Goal: Task Accomplishment & Management: Complete application form

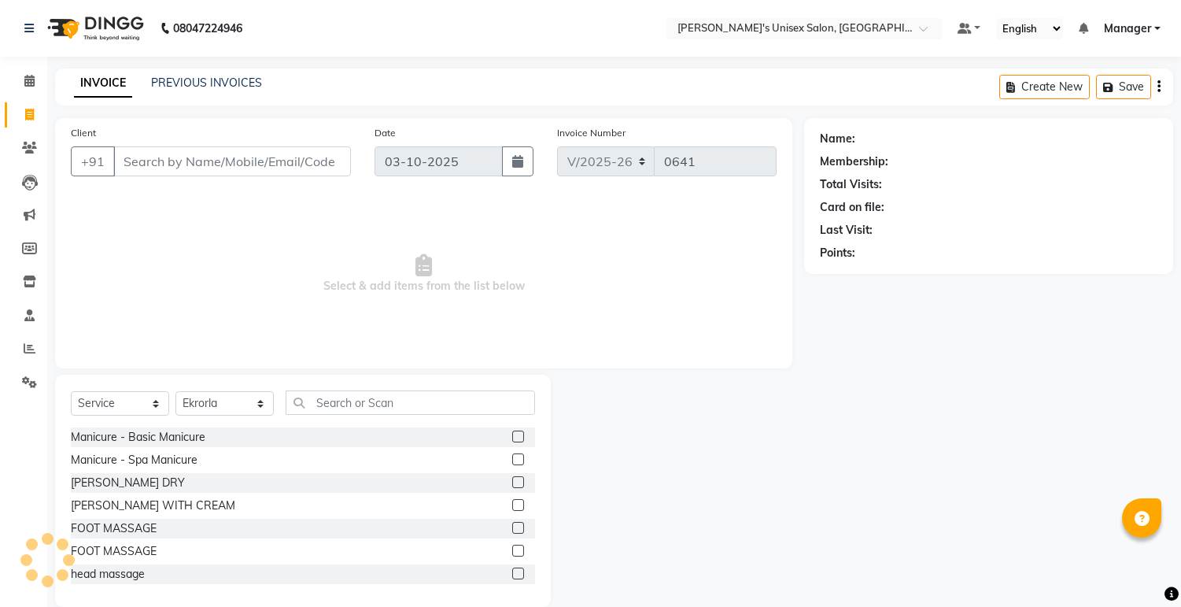
select select "8273"
select select "service"
select select "79756"
click at [150, 159] on input "Client" at bounding box center [232, 161] width 238 height 30
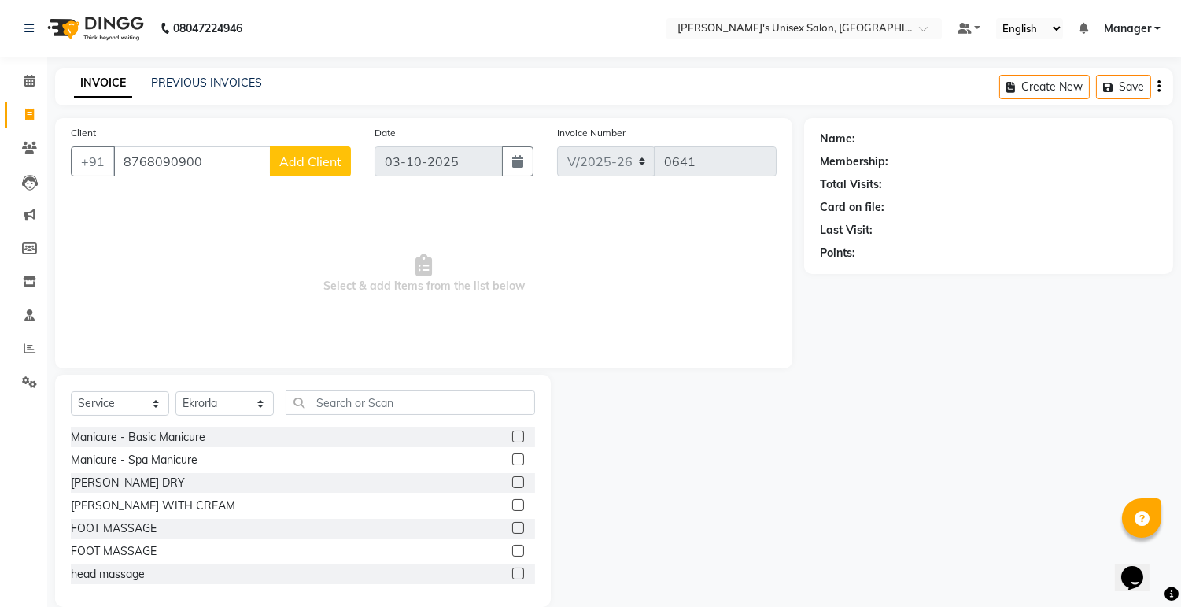
type input "8768090900"
click at [318, 153] on span "Add Client" at bounding box center [310, 161] width 62 height 16
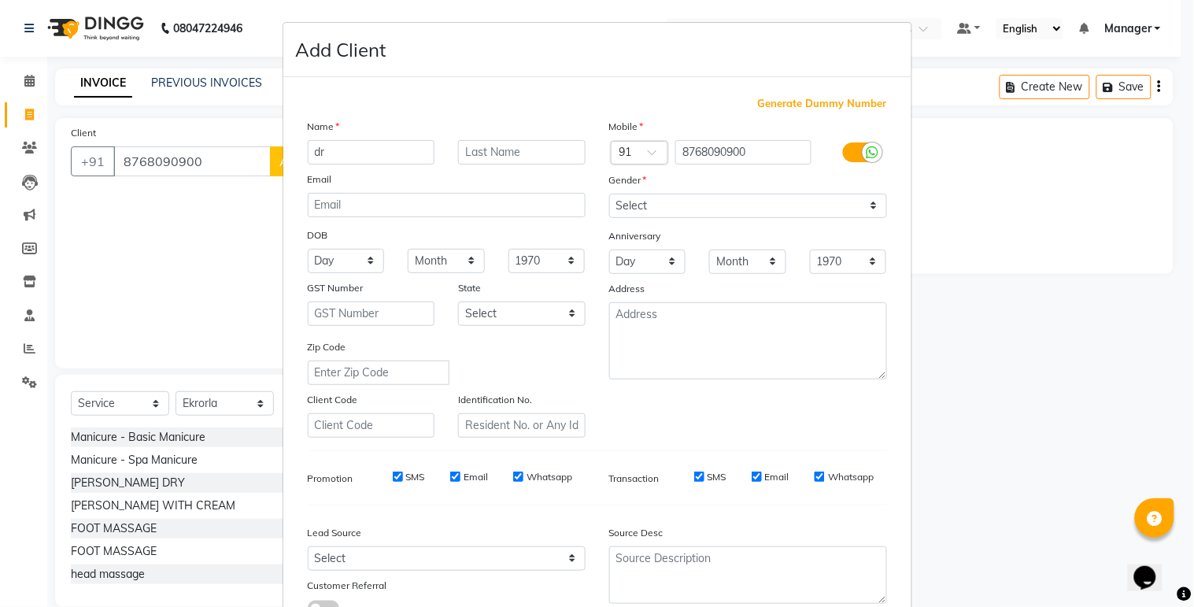
type input "d"
type input "Dr.Anok"
click at [870, 203] on select "Select [DEMOGRAPHIC_DATA] [DEMOGRAPHIC_DATA] Other Prefer Not To Say" at bounding box center [748, 206] width 278 height 24
select select "[DEMOGRAPHIC_DATA]"
click at [609, 194] on select "Select [DEMOGRAPHIC_DATA] [DEMOGRAPHIC_DATA] Other Prefer Not To Say" at bounding box center [748, 206] width 278 height 24
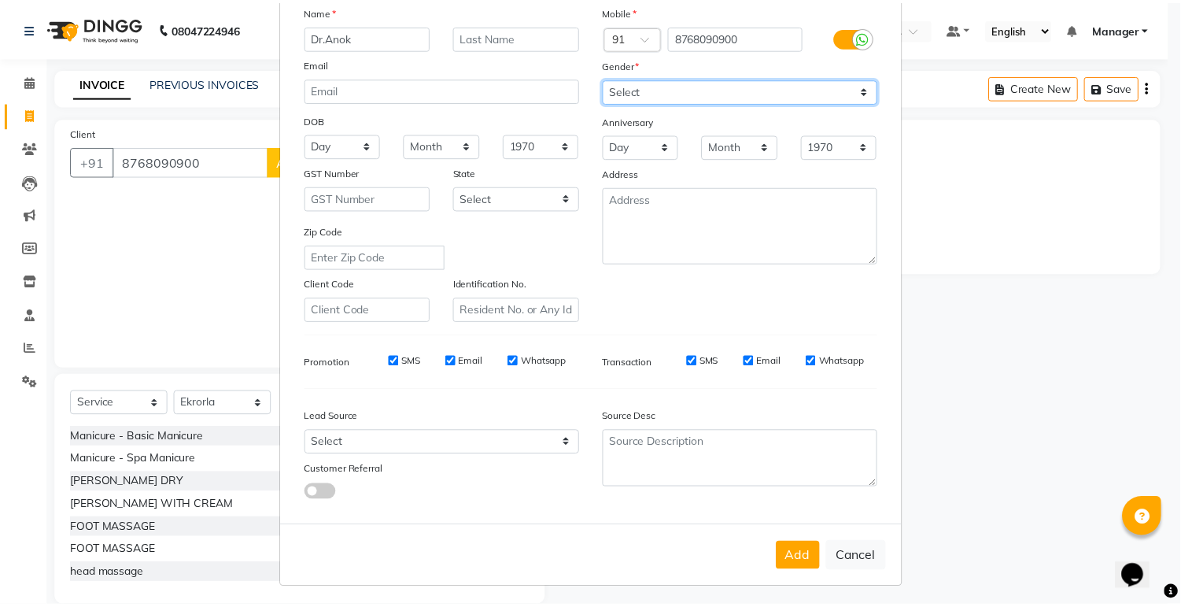
scroll to position [120, 0]
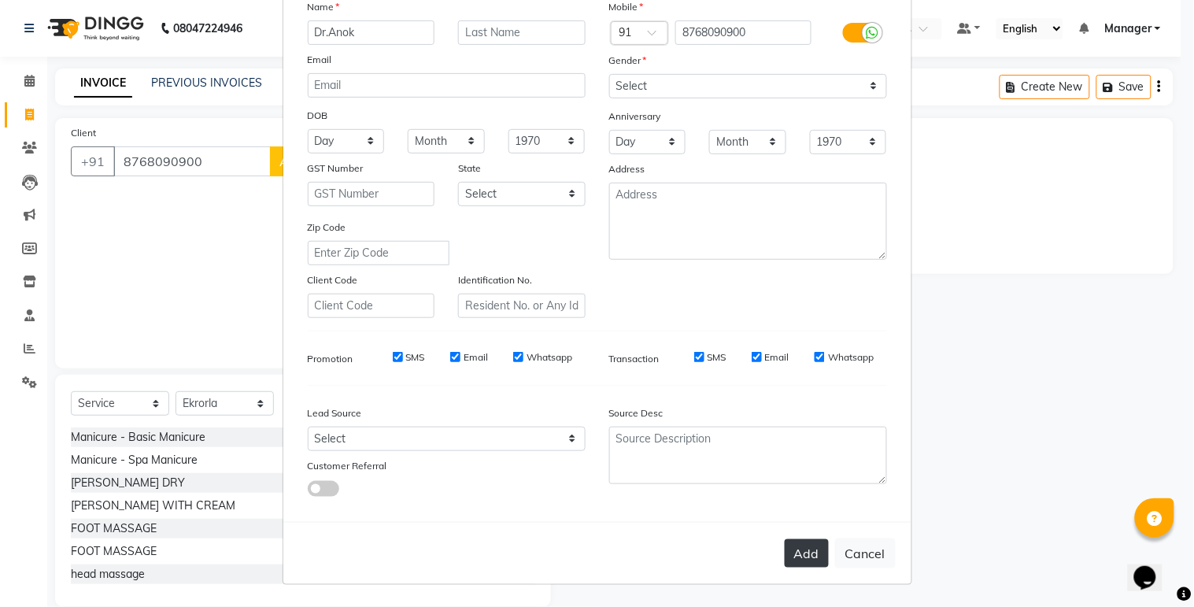
click at [785, 553] on button "Add" at bounding box center [807, 553] width 44 height 28
select select
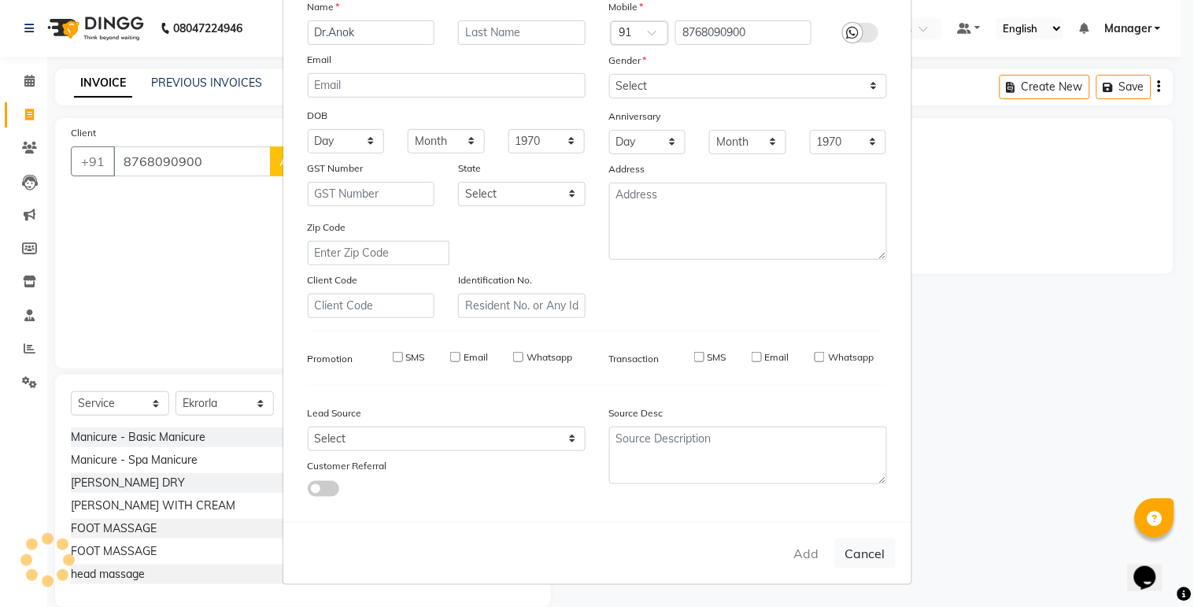
select select
checkbox input "false"
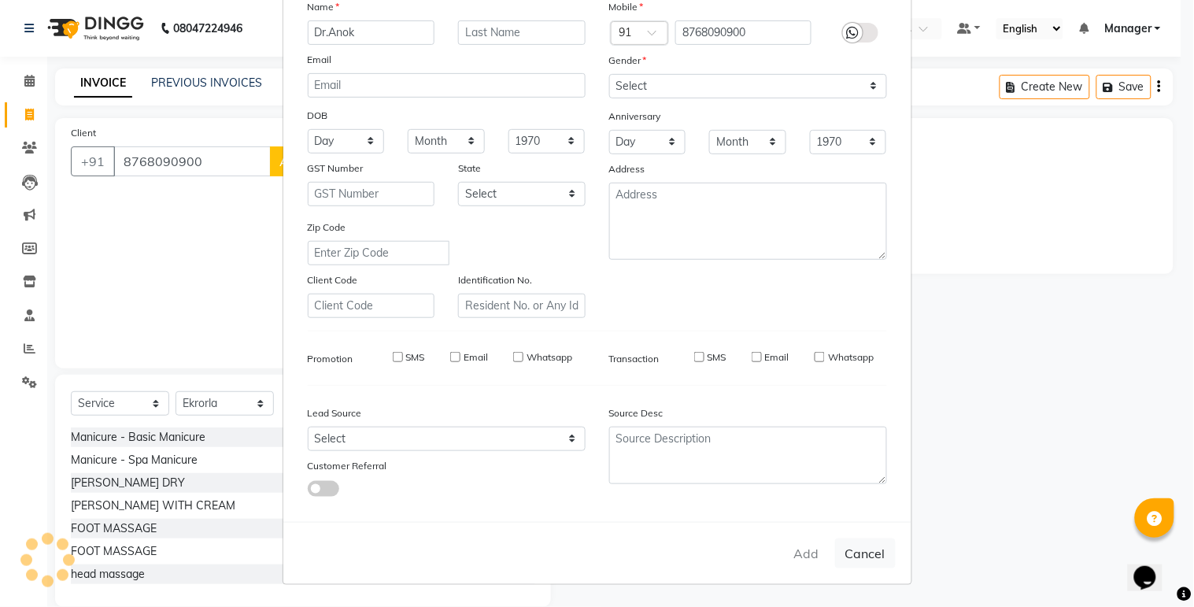
checkbox input "false"
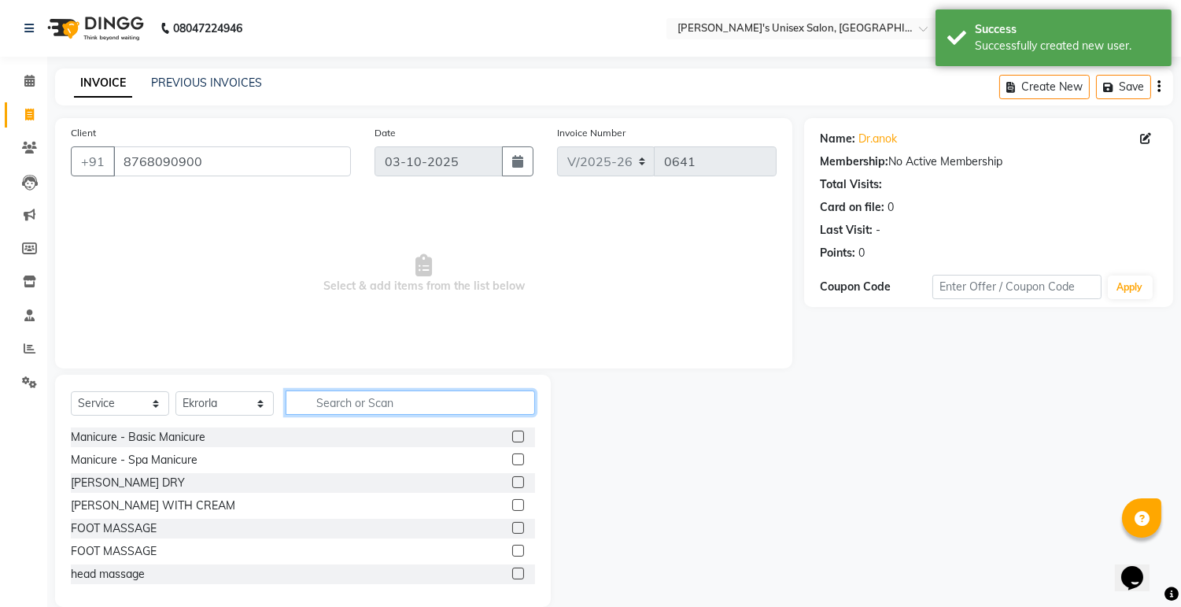
click at [370, 404] on input "text" at bounding box center [410, 402] width 249 height 24
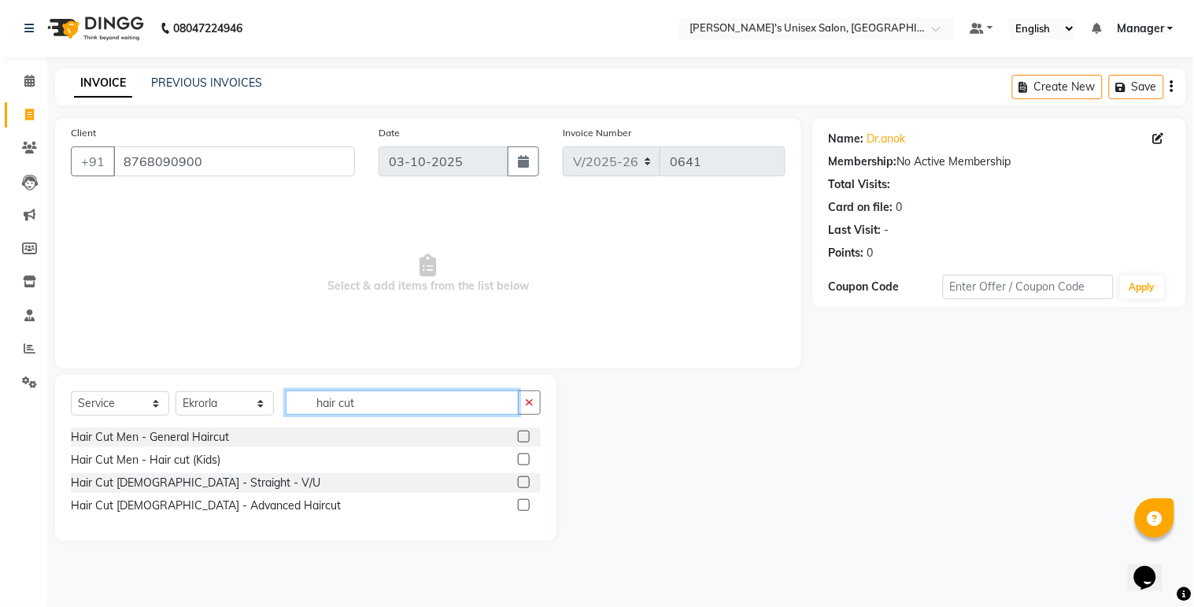
type input "hair cut"
click at [520, 459] on label at bounding box center [524, 459] width 12 height 12
click at [520, 459] on input "checkbox" at bounding box center [523, 460] width 10 height 10
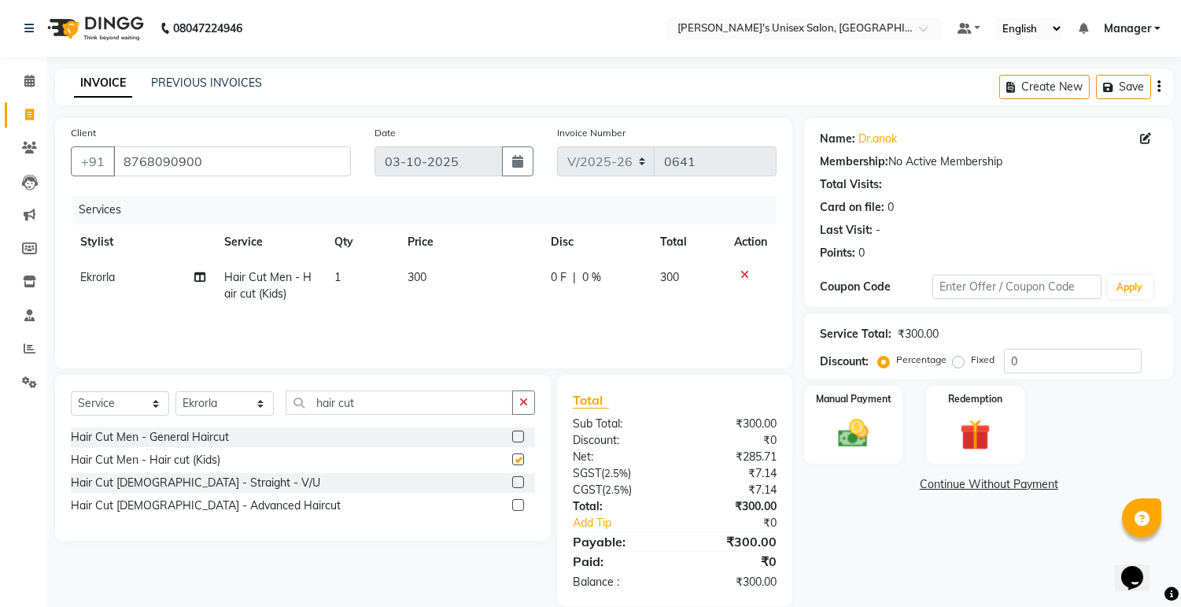
checkbox input "false"
click at [431, 266] on td "300" at bounding box center [469, 286] width 143 height 52
select select "79756"
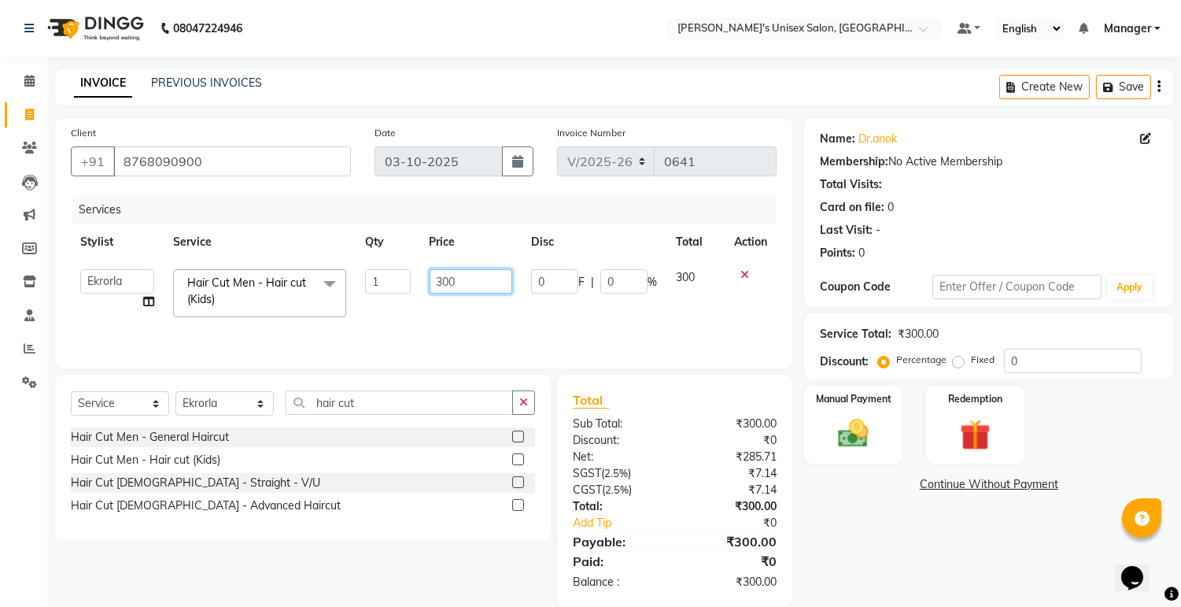
click at [471, 277] on input "300" at bounding box center [471, 281] width 83 height 24
type input "3"
type input "200"
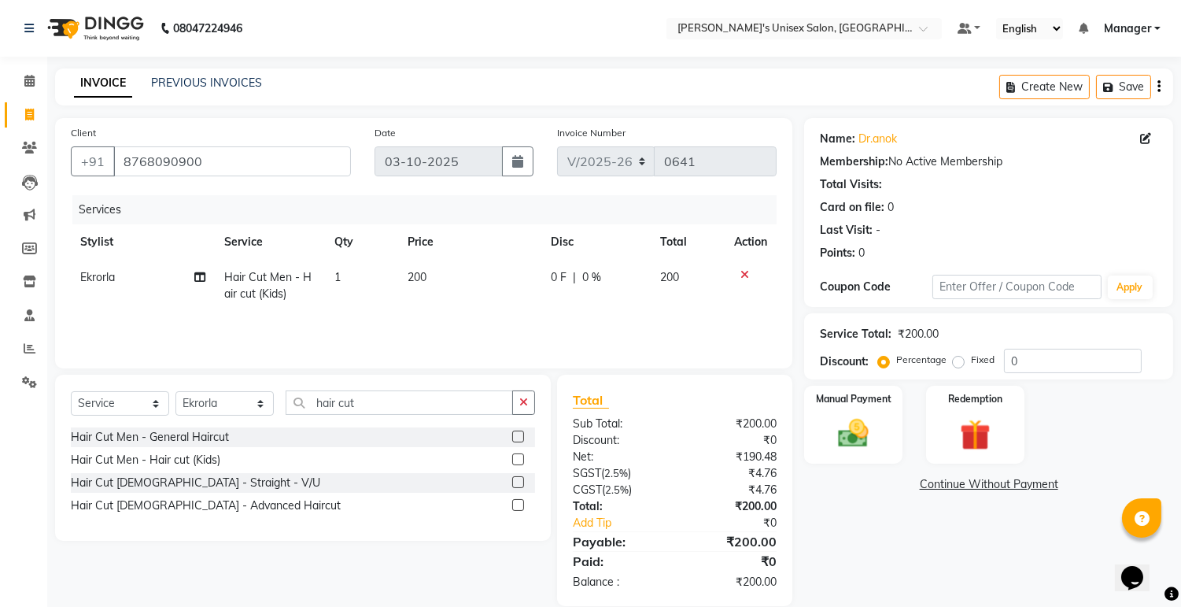
click at [107, 275] on span "Ekrorla" at bounding box center [97, 277] width 35 height 14
select select "79756"
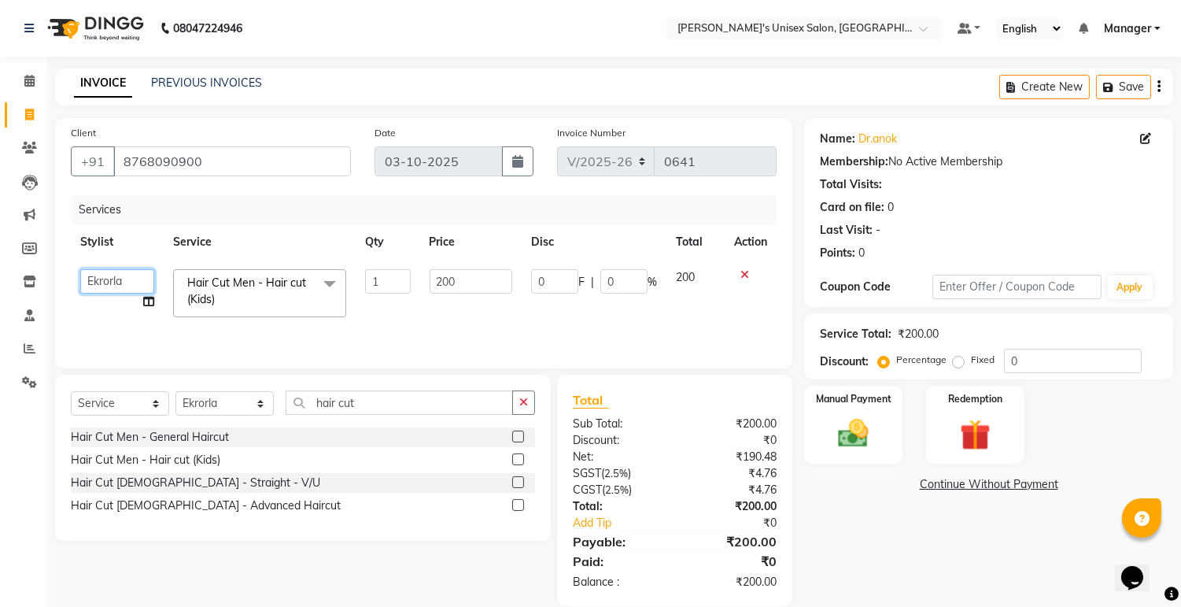
click at [107, 275] on select "[PERSON_NAME] kapingshang Lummirin Manager onmi pampam POKMI priya RANI [PERSON…" at bounding box center [117, 281] width 74 height 24
select select "79807"
click at [255, 401] on select "Select Stylist [PERSON_NAME] Ekrorla kapingshang Lummirin Manager onmi pampam P…" at bounding box center [225, 403] width 98 height 24
select select "79807"
click at [176, 392] on select "Select Stylist [PERSON_NAME] Ekrorla kapingshang Lummirin Manager onmi pampam P…" at bounding box center [225, 403] width 98 height 24
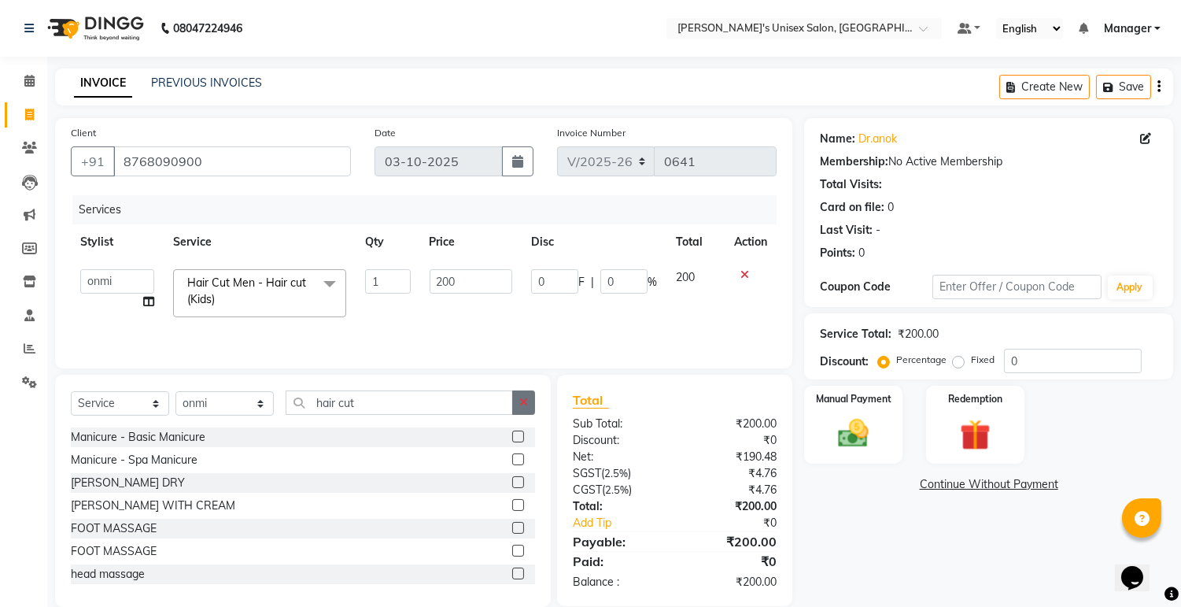
click at [523, 404] on icon "button" at bounding box center [523, 402] width 9 height 11
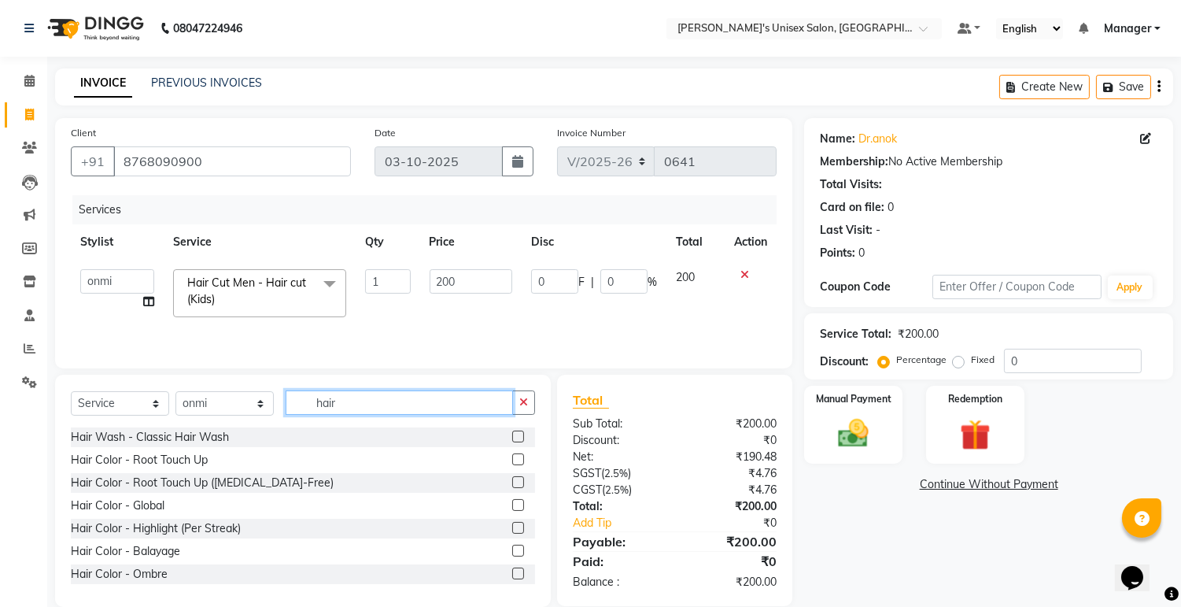
type input "hair"
click at [512, 441] on label at bounding box center [518, 436] width 12 height 12
click at [512, 441] on input "checkbox" at bounding box center [517, 437] width 10 height 10
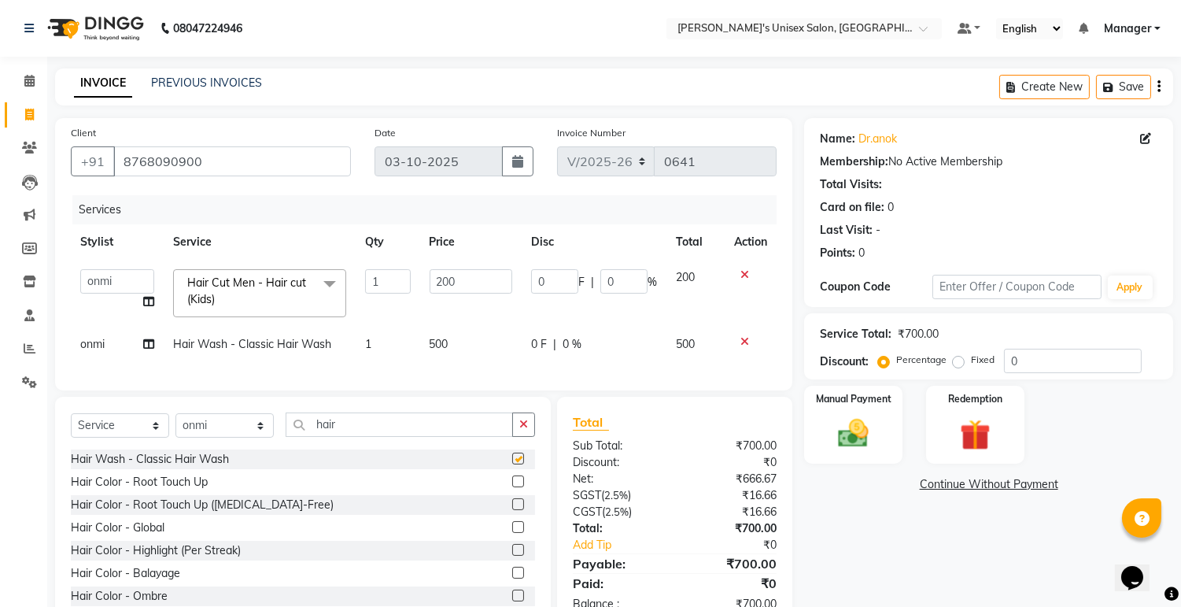
checkbox input "false"
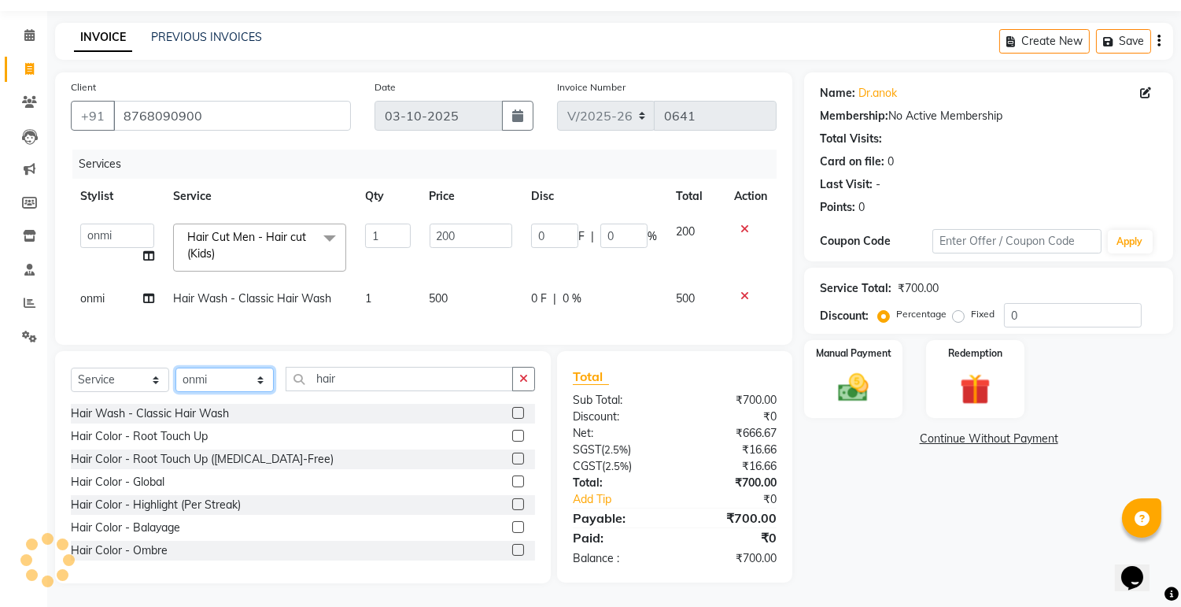
click at [263, 379] on select "Select Stylist [PERSON_NAME] Ekrorla kapingshang Lummirin Manager onmi pampam P…" at bounding box center [225, 380] width 98 height 24
select select "85455"
click at [176, 368] on select "Select Stylist [PERSON_NAME] Ekrorla kapingshang Lummirin Manager onmi pampam P…" at bounding box center [225, 380] width 98 height 24
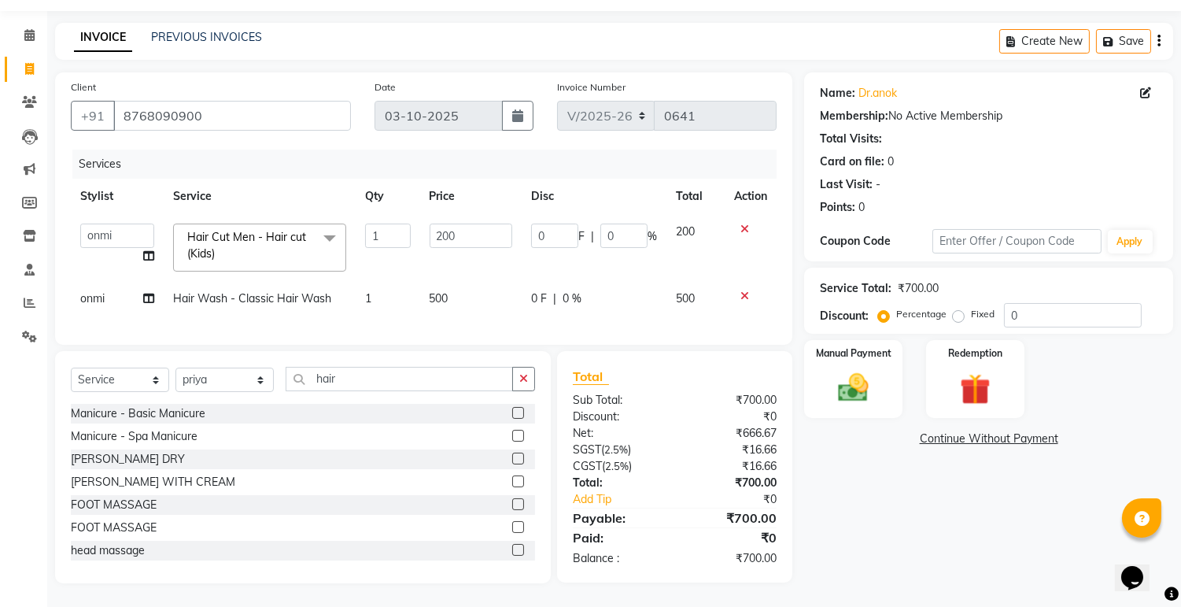
click at [752, 484] on div "₹700.00" at bounding box center [732, 483] width 114 height 17
click at [467, 226] on input "200" at bounding box center [471, 236] width 83 height 24
type input "2"
type input "300"
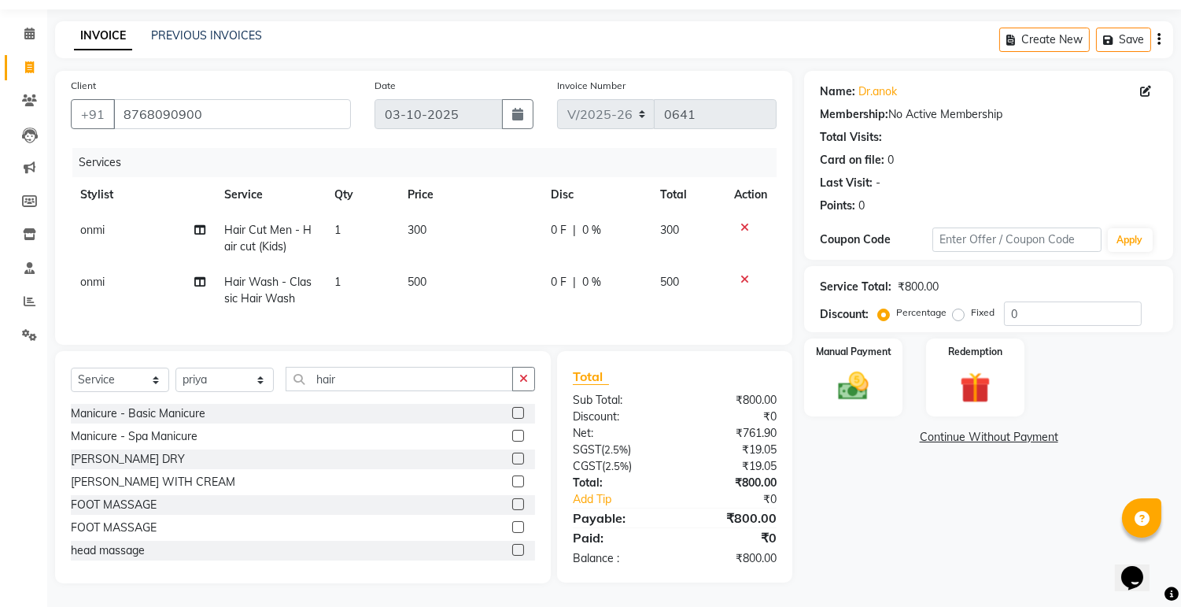
click at [699, 212] on td "300" at bounding box center [688, 238] width 75 height 52
select select "79807"
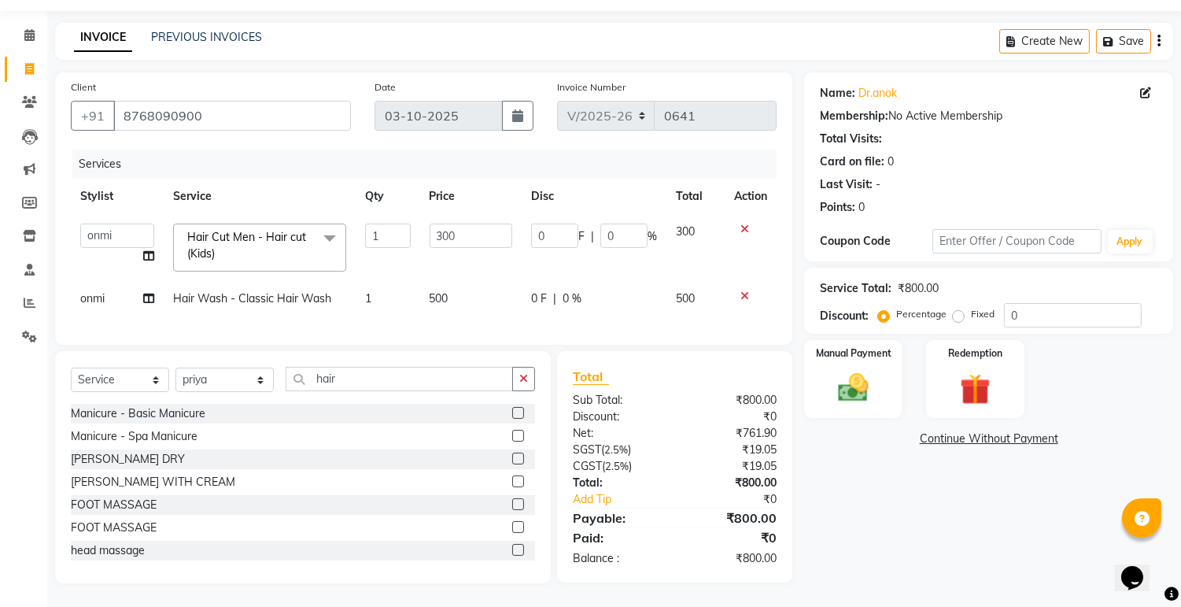
click at [453, 281] on td "500" at bounding box center [471, 298] width 102 height 35
select select "79807"
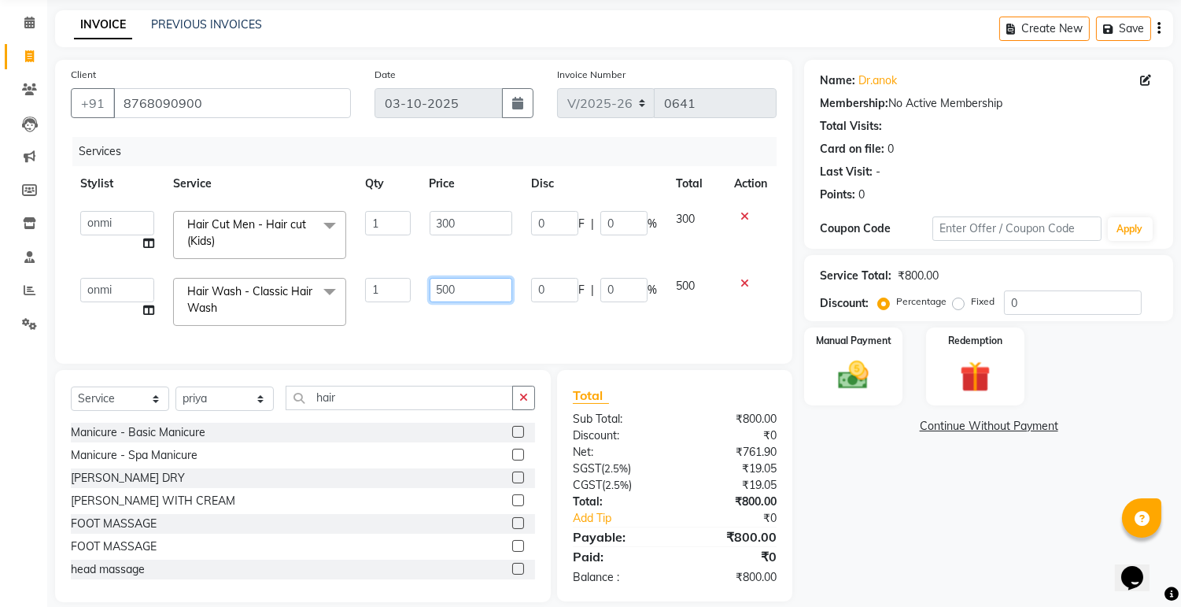
click at [471, 294] on input "500" at bounding box center [471, 290] width 83 height 24
type input "5"
type input "200"
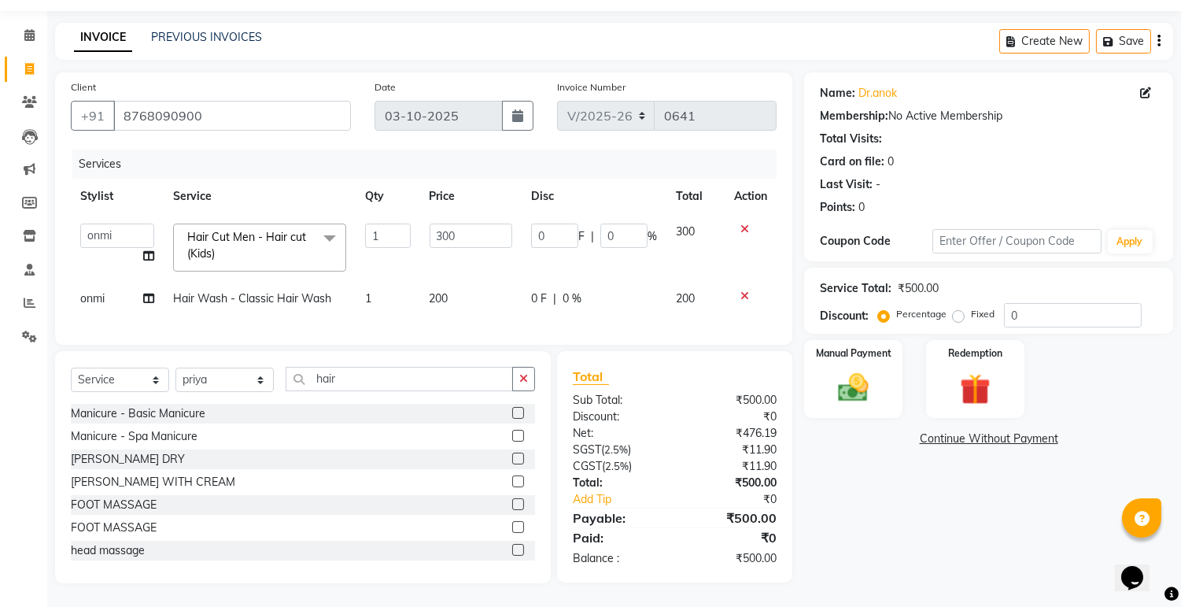
click at [701, 281] on td "200" at bounding box center [696, 298] width 58 height 35
select select "79807"
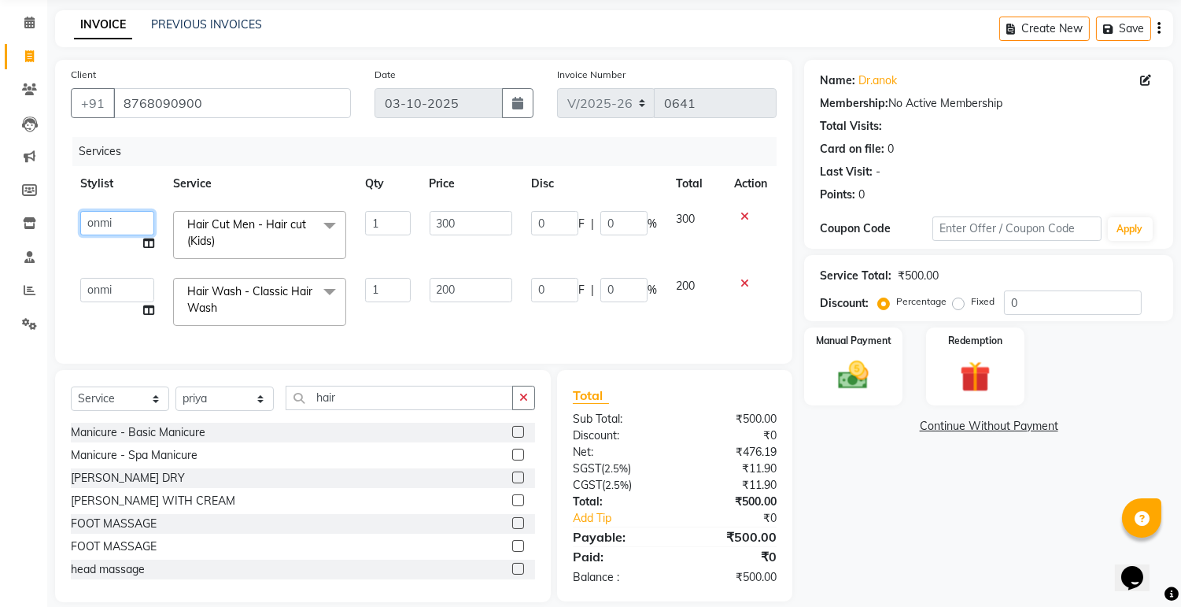
click at [114, 220] on select "[PERSON_NAME] kapingshang Lummirin Manager onmi pampam POKMI priya RANI [PERSON…" at bounding box center [117, 223] width 74 height 24
select select "85455"
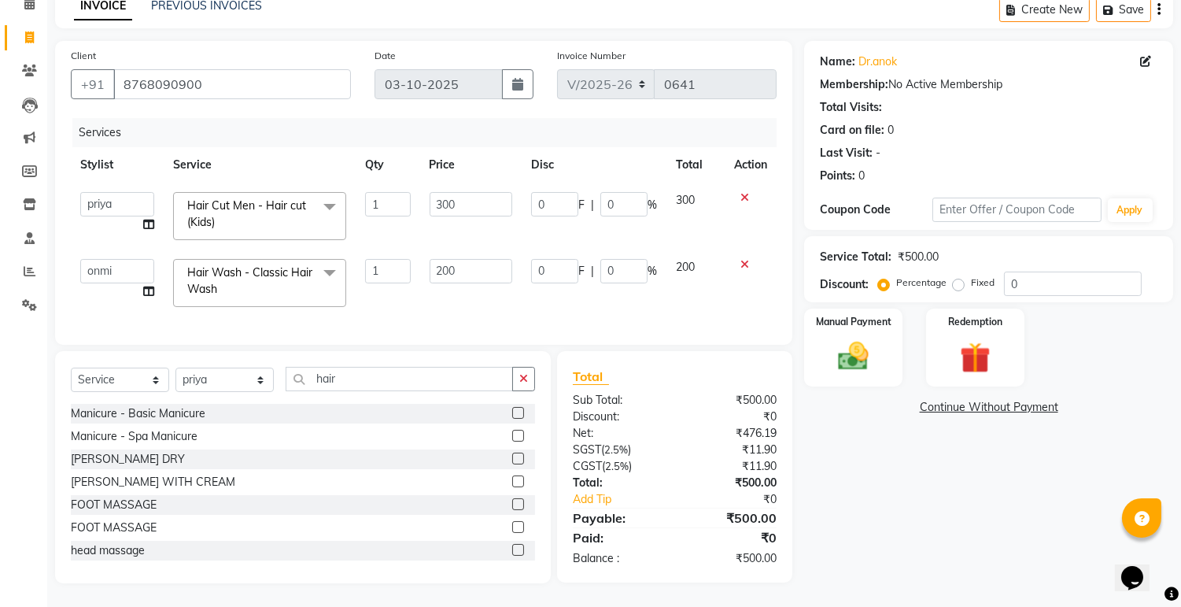
click at [971, 275] on label "Fixed" at bounding box center [983, 282] width 24 height 14
click at [957, 277] on input "Fixed" at bounding box center [961, 282] width 11 height 11
radio input "true"
click at [851, 338] on img at bounding box center [854, 356] width 52 height 37
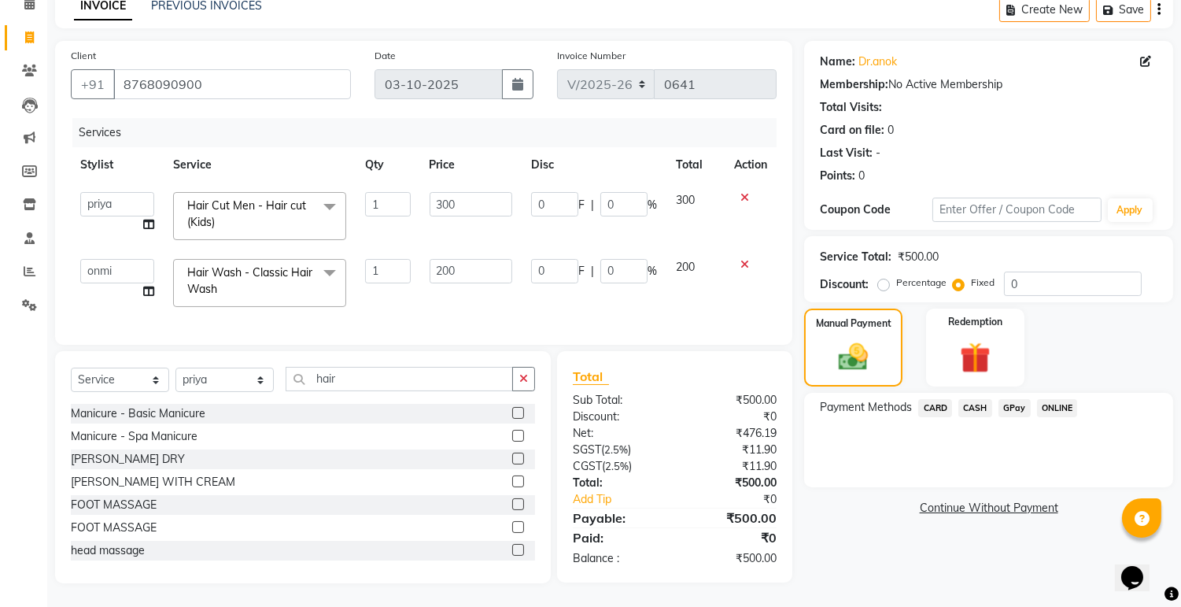
click at [1060, 399] on span "ONLINE" at bounding box center [1057, 408] width 41 height 18
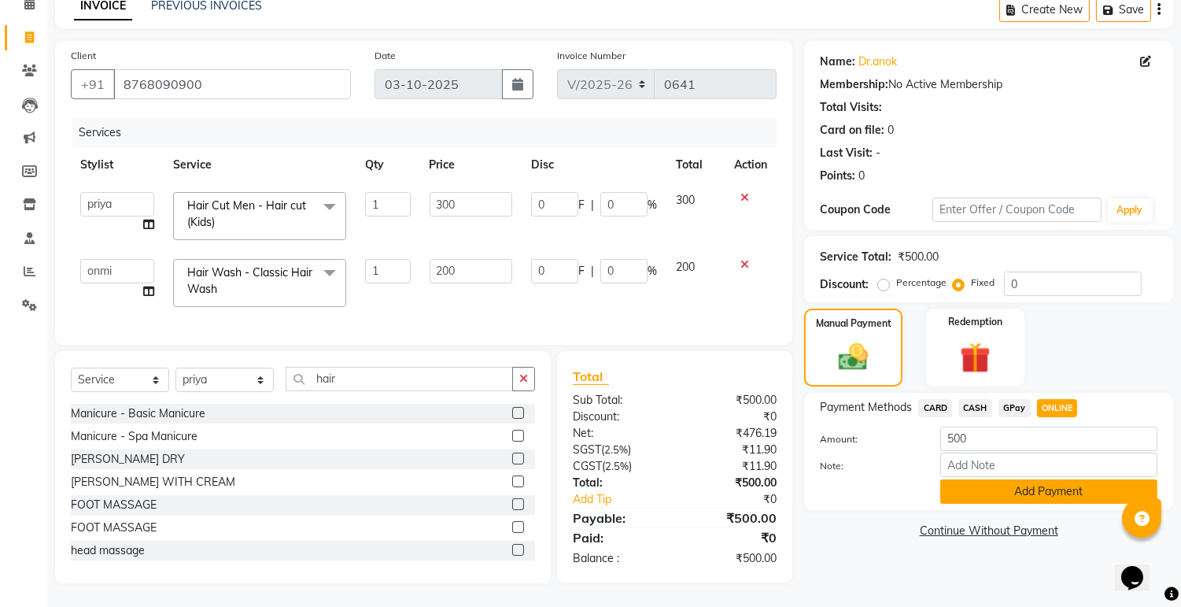
click at [1025, 479] on button "Add Payment" at bounding box center [1048, 491] width 217 height 24
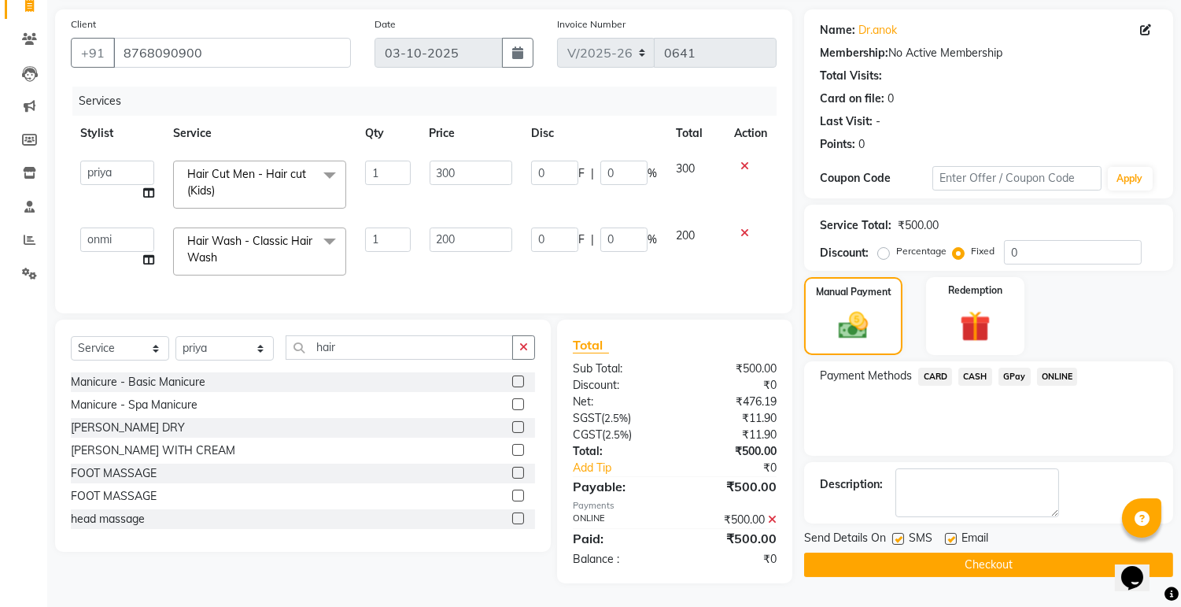
scroll to position [122, 0]
click at [895, 533] on label at bounding box center [898, 539] width 12 height 12
click at [895, 534] on input "checkbox" at bounding box center [897, 539] width 10 height 10
checkbox input "false"
click at [948, 533] on label at bounding box center [951, 539] width 12 height 12
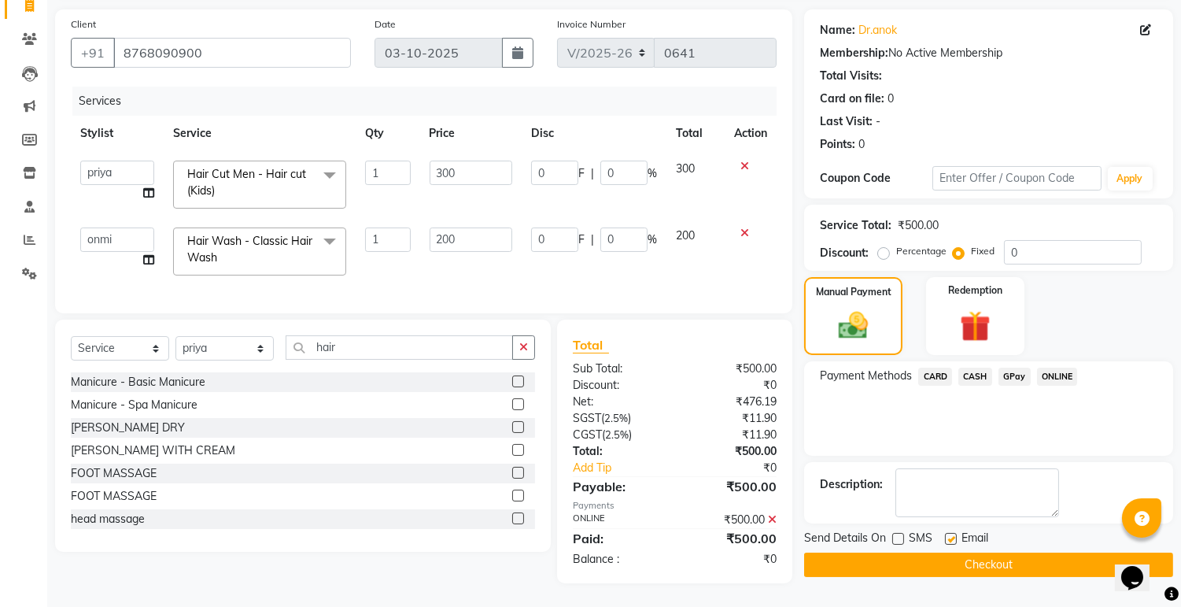
click at [948, 534] on input "checkbox" at bounding box center [950, 539] width 10 height 10
checkbox input "false"
click at [985, 552] on button "Checkout" at bounding box center [988, 564] width 369 height 24
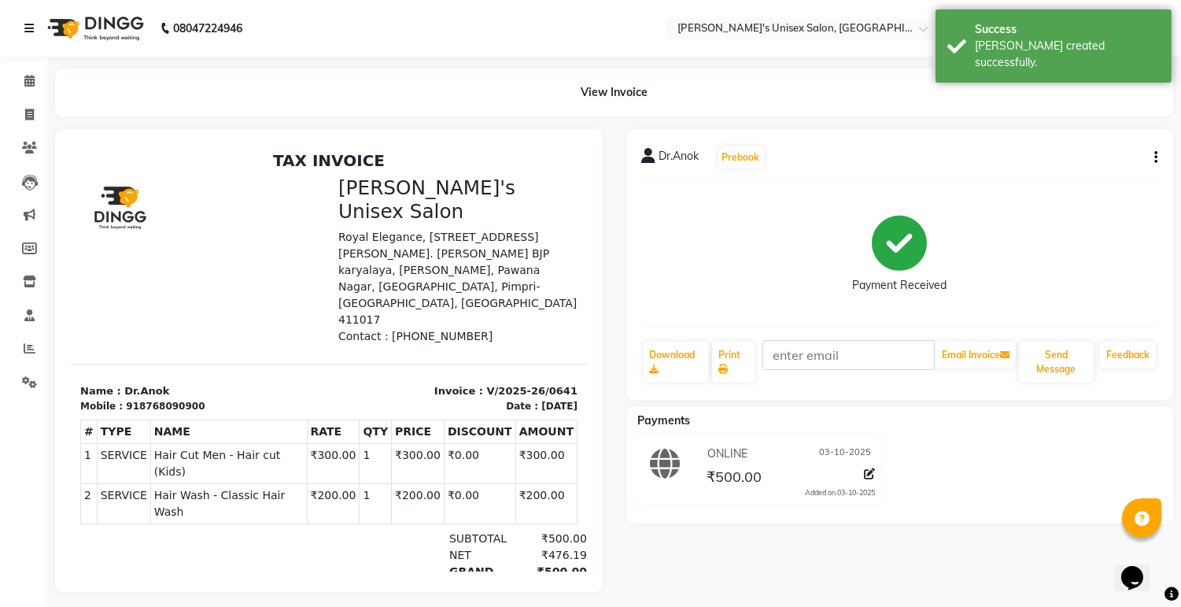
click at [28, 26] on icon at bounding box center [28, 28] width 9 height 11
